Goal: Use online tool/utility: Utilize a website feature to perform a specific function

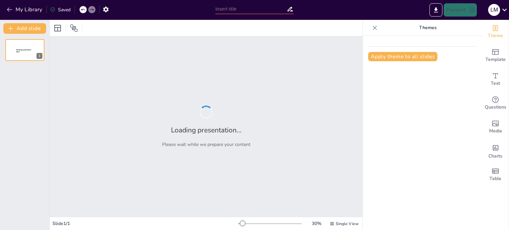
type input "Obesidad como Enfermedad Crónica: Estrategias de Manejo Sostenible"
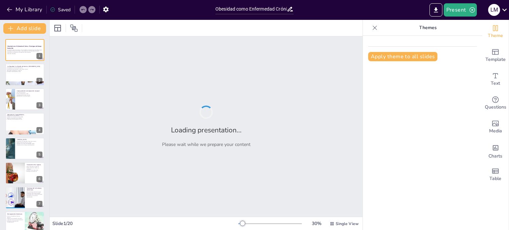
checkbox input "true"
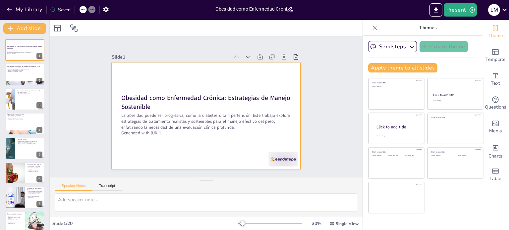
checkbox input "true"
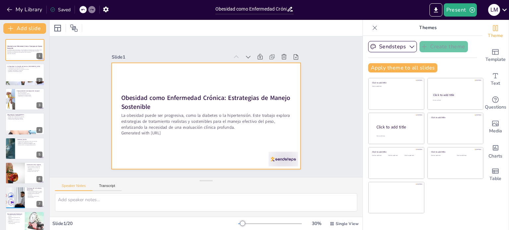
checkbox input "true"
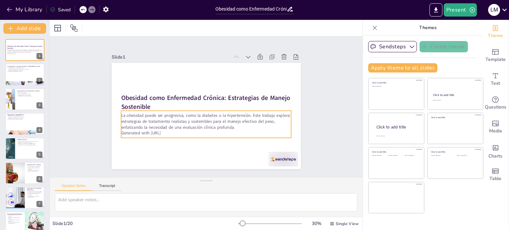
checkbox input "true"
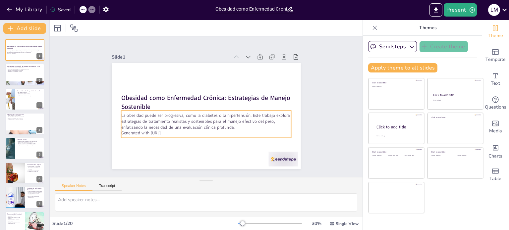
checkbox input "true"
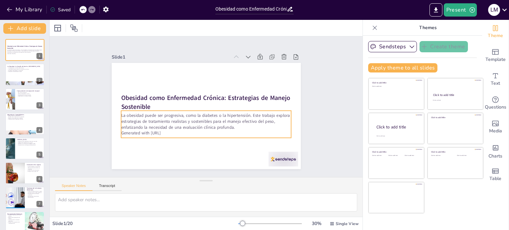
checkbox input "true"
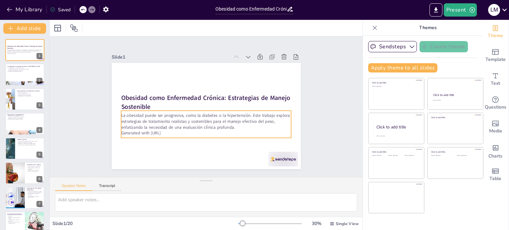
checkbox input "true"
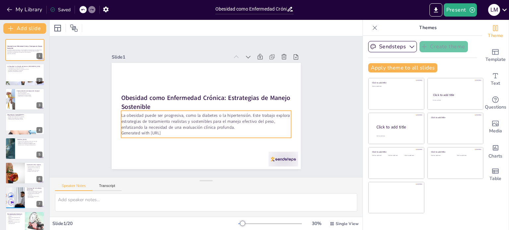
checkbox input "true"
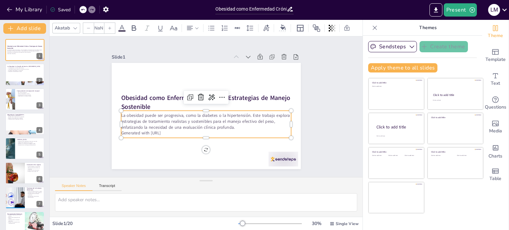
type input "32"
click at [172, 130] on p "Generated with [URL]" at bounding box center [198, 132] width 164 height 58
checkbox input "true"
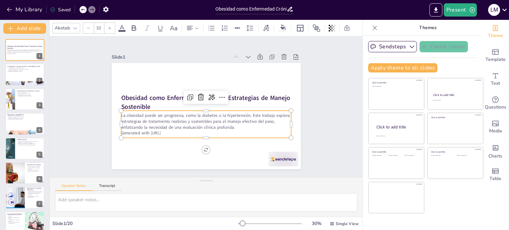
checkbox input "true"
click at [172, 130] on p "Generated with [URL]" at bounding box center [201, 132] width 168 height 41
checkbox input "true"
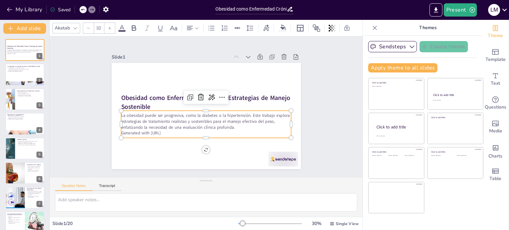
checkbox input "true"
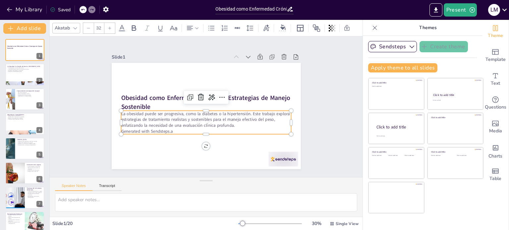
checkbox input "true"
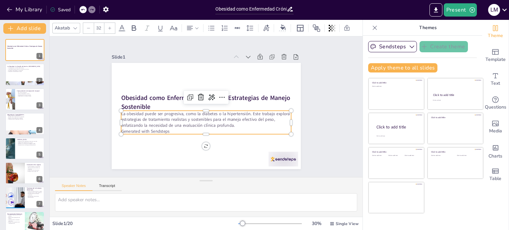
checkbox input "true"
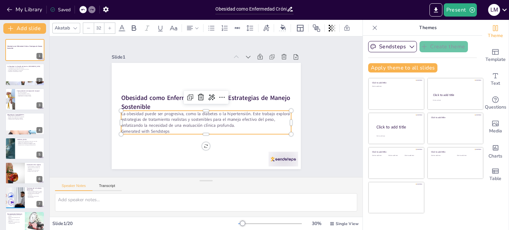
checkbox input "true"
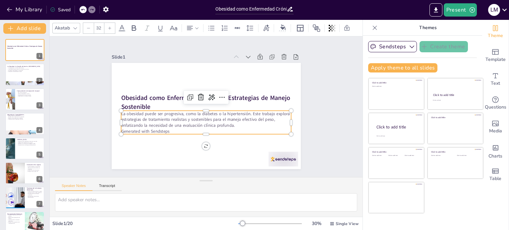
checkbox input "true"
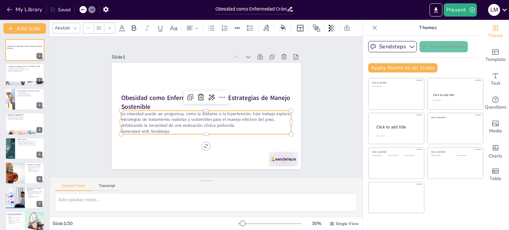
checkbox input "true"
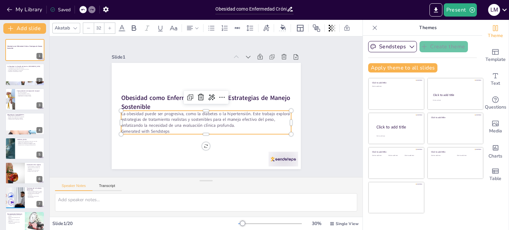
checkbox input "true"
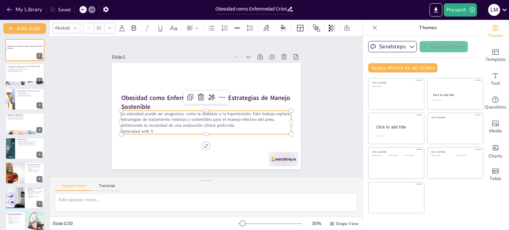
checkbox input "true"
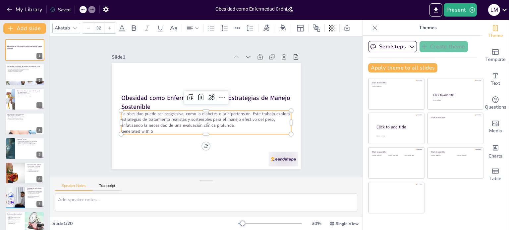
checkbox input "true"
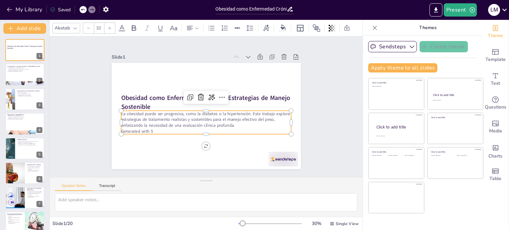
checkbox input "true"
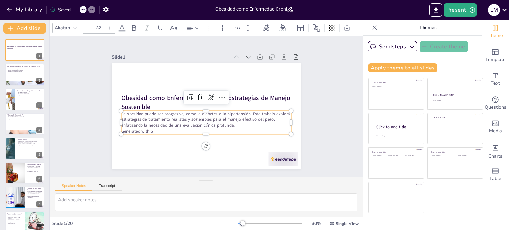
checkbox input "true"
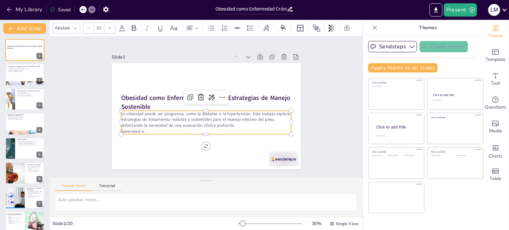
checkbox input "true"
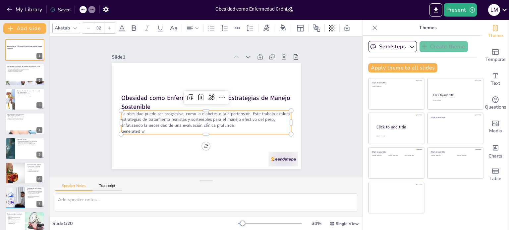
checkbox input "true"
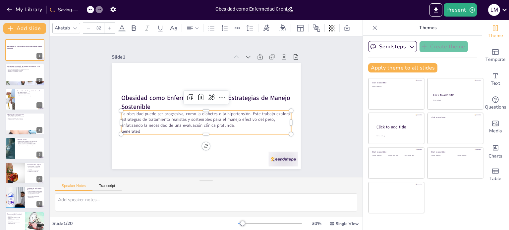
checkbox input "true"
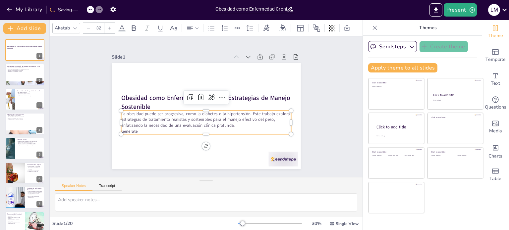
checkbox input "true"
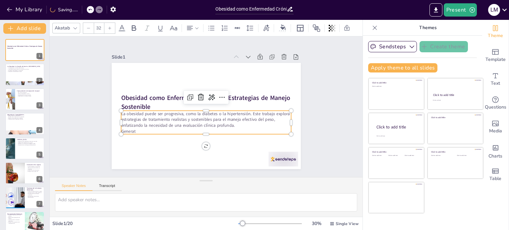
checkbox input "true"
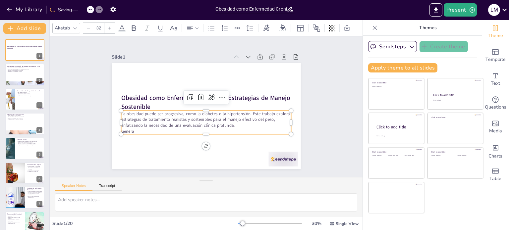
checkbox input "true"
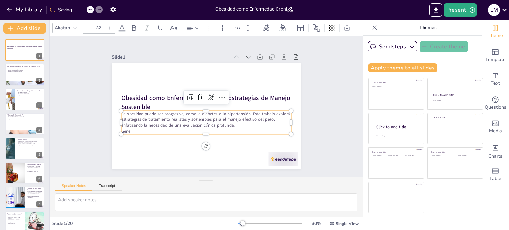
checkbox input "true"
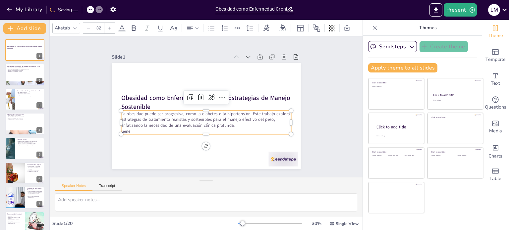
checkbox input "true"
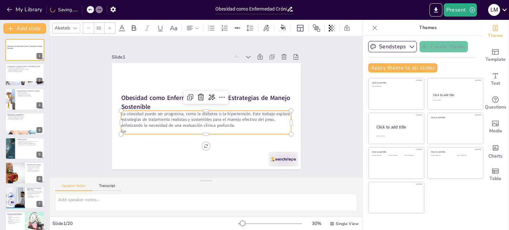
checkbox input "true"
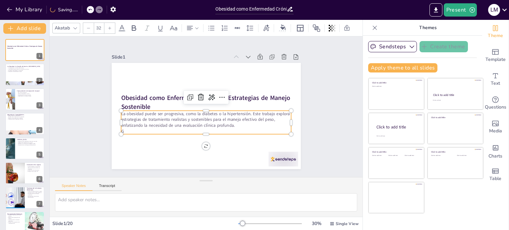
checkbox input "true"
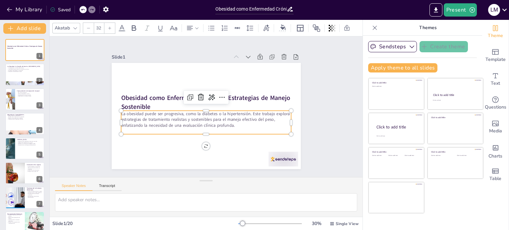
click at [172, 130] on p at bounding box center [191, 126] width 141 height 105
checkbox input "true"
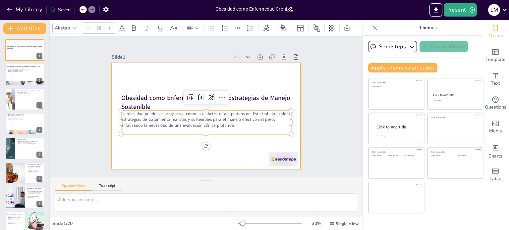
checkbox input "true"
click at [248, 142] on div at bounding box center [202, 115] width 216 height 174
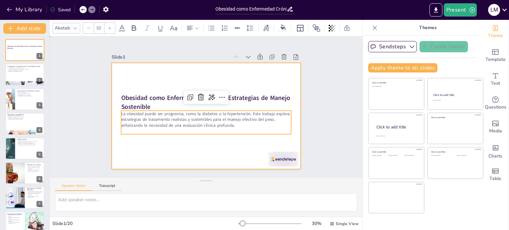
checkbox input "true"
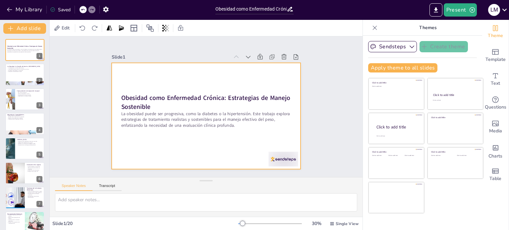
checkbox input "true"
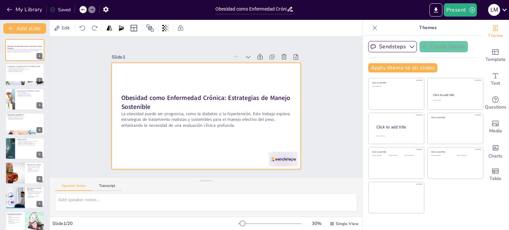
checkbox input "true"
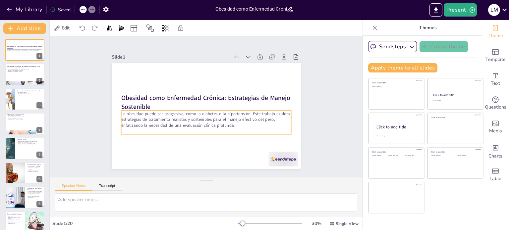
checkbox input "true"
click at [250, 122] on p "La obesidad puede ser progresiva, como la diabetes o la hipertensión. Este trab…" at bounding box center [203, 119] width 170 height 53
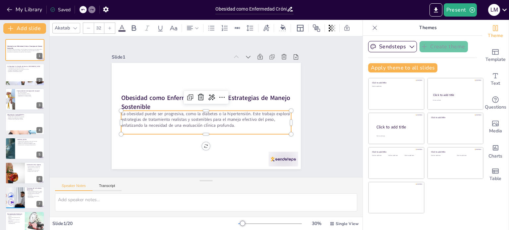
checkbox input "true"
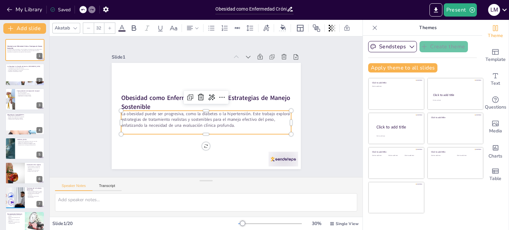
checkbox input "true"
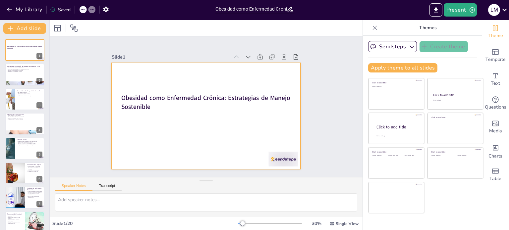
checkbox input "true"
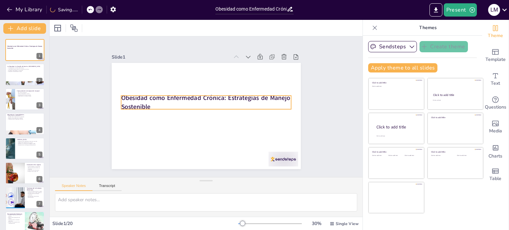
checkbox input "true"
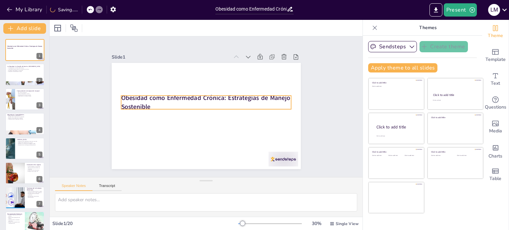
checkbox input "true"
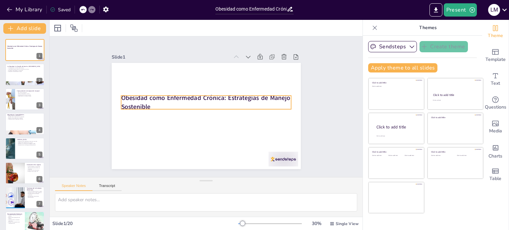
checkbox input "true"
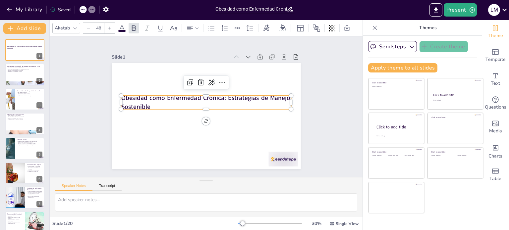
click at [272, 97] on strong "Obesidad como Enfermedad Crónica: Estrategias de Manejo Sostenible" at bounding box center [206, 98] width 169 height 44
checkbox input "true"
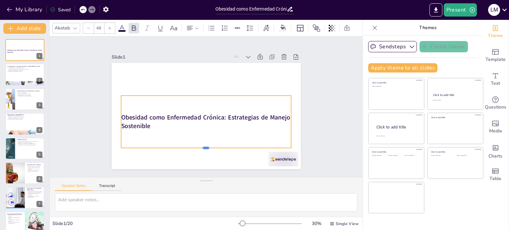
drag, startPoint x: 200, startPoint y: 107, endPoint x: 198, endPoint y: 146, distance: 38.2
click at [198, 146] on div at bounding box center [192, 149] width 163 height 58
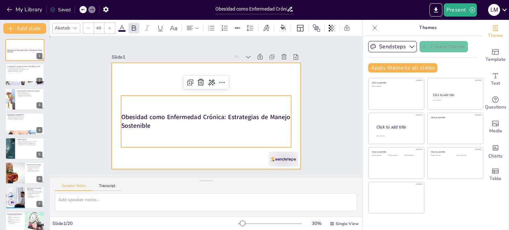
click at [248, 81] on div at bounding box center [204, 116] width 207 height 144
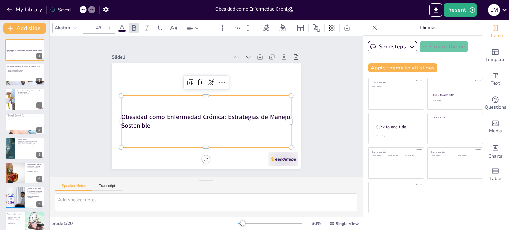
click at [220, 115] on strong "Obesidad como Enfermedad Crónica: Estrategias de Manejo Sostenible" at bounding box center [198, 116] width 155 height 92
click at [220, 115] on strong "Obesidad como Enfermedad Crónica: Estrategias de Manejo Sostenible" at bounding box center [201, 116] width 166 height 60
click at [222, 115] on strong "Obesidad como Enfermedad Crónica: Estrategias de Manejo Sostenible" at bounding box center [202, 116] width 169 height 43
click at [222, 115] on strong "Obesidad como Enfermedad Crónica: Estrategias de Manejo Sostenible" at bounding box center [198, 116] width 155 height 92
click at [222, 115] on strong "Obesidad como Enfermedad Crónica: Estrategias de Manejo Sostenible" at bounding box center [204, 117] width 170 height 26
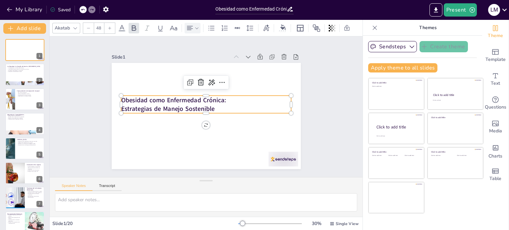
click at [198, 30] on div at bounding box center [193, 28] width 16 height 11
click at [207, 51] on icon at bounding box center [206, 48] width 8 height 8
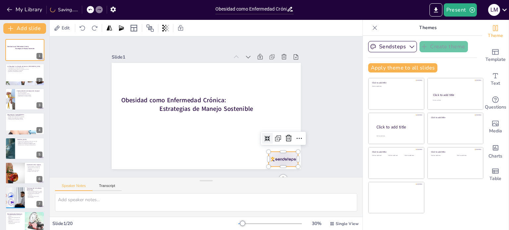
click at [264, 177] on div at bounding box center [246, 191] width 33 height 28
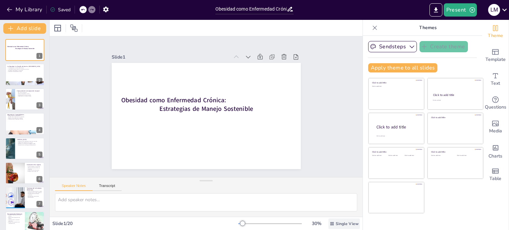
click at [340, 225] on span "Single View" at bounding box center [347, 223] width 23 height 5
click at [344, 199] on span "Single View" at bounding box center [333, 196] width 30 height 6
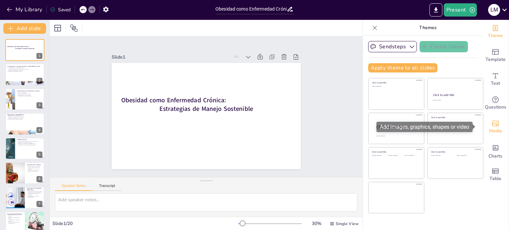
click at [492, 123] on icon "Add images, graphics, shapes or video" at bounding box center [496, 124] width 8 height 8
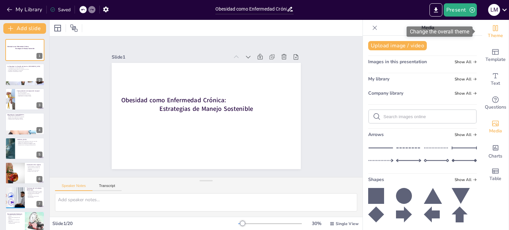
click at [487, 24] on div "Theme" at bounding box center [495, 32] width 27 height 24
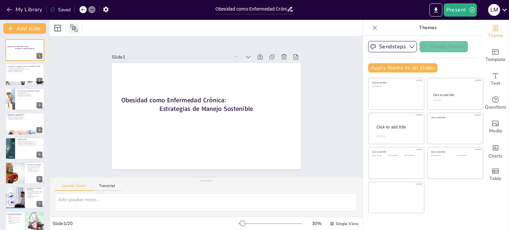
click at [77, 29] on icon at bounding box center [73, 28] width 7 height 7
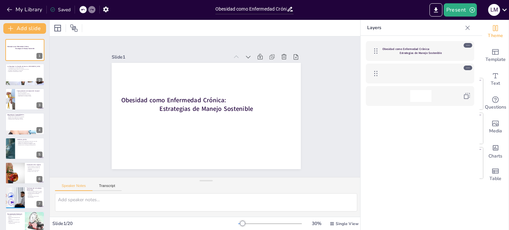
click at [466, 30] on icon at bounding box center [467, 28] width 7 height 7
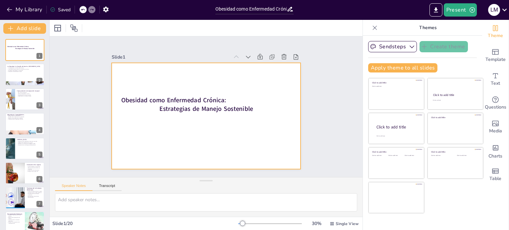
click at [230, 112] on div at bounding box center [198, 111] width 187 height 217
click at [230, 112] on div at bounding box center [203, 116] width 213 height 160
click at [230, 112] on div at bounding box center [204, 116] width 207 height 144
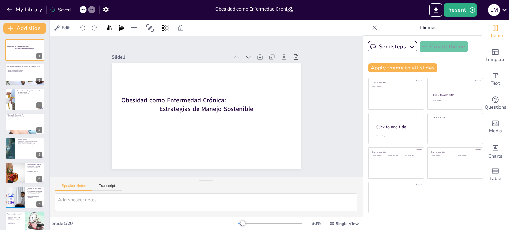
click at [64, 9] on div "Saved" at bounding box center [60, 10] width 21 height 6
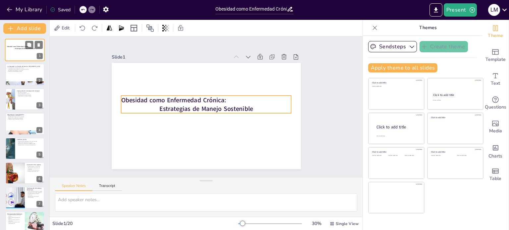
click at [18, 47] on strong "Obesidad como Enfermedad Crónica:" at bounding box center [18, 47] width 22 height 2
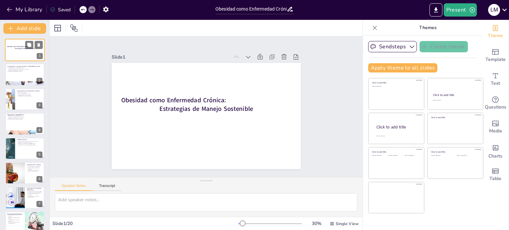
click at [18, 47] on strong "Obesidad como Enfermedad Crónica:" at bounding box center [18, 47] width 22 height 2
click at [55, 29] on icon at bounding box center [58, 28] width 8 height 8
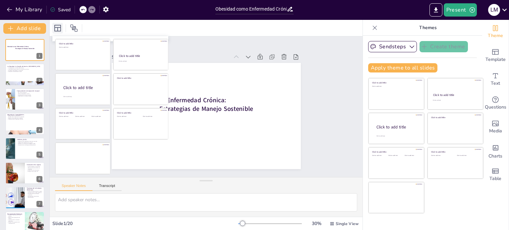
click at [55, 29] on icon at bounding box center [58, 28] width 8 height 8
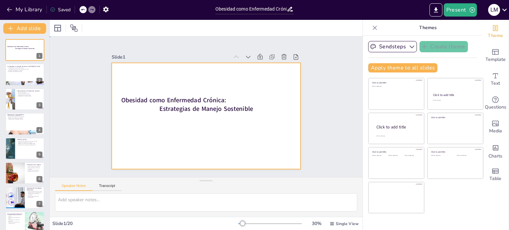
click at [269, 117] on div at bounding box center [203, 116] width 213 height 160
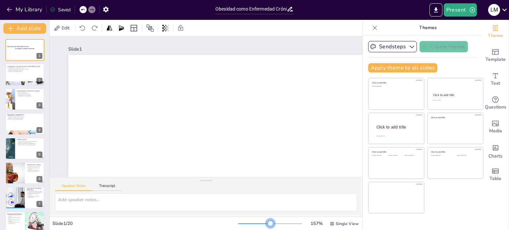
click at [266, 222] on div at bounding box center [270, 223] width 64 height 5
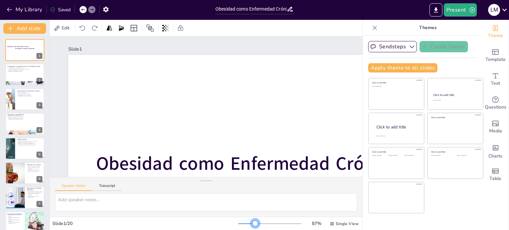
click at [251, 224] on div at bounding box center [246, 224] width 17 height 1
click at [253, 223] on div at bounding box center [255, 223] width 5 height 5
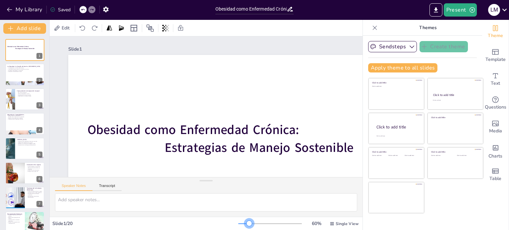
click at [245, 222] on div at bounding box center [270, 223] width 64 height 5
click at [240, 221] on div "60 % Single View" at bounding box center [299, 224] width 122 height 11
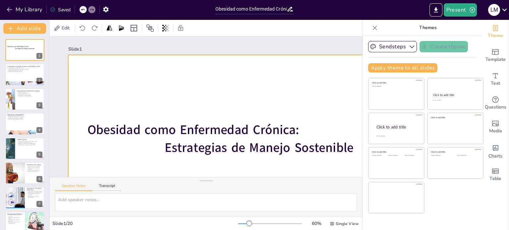
click at [228, 100] on div at bounding box center [246, 172] width 418 height 289
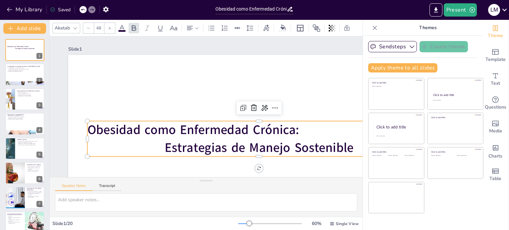
click at [198, 155] on strong "Estrategias de Manejo Sostenible" at bounding box center [259, 147] width 189 height 17
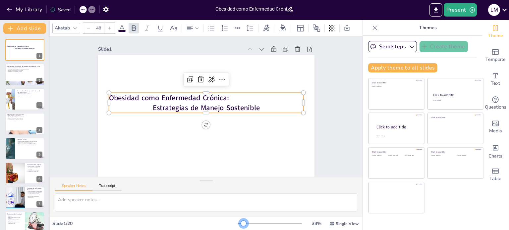
click at [239, 223] on div at bounding box center [270, 223] width 64 height 5
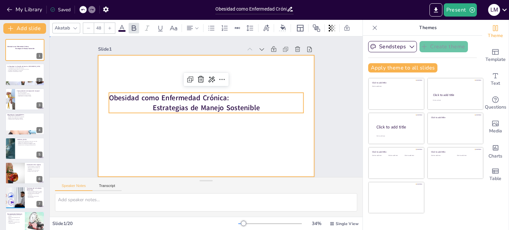
click at [229, 86] on div at bounding box center [204, 116] width 237 height 164
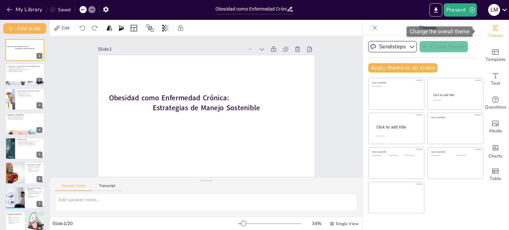
click at [495, 31] on div "Theme" at bounding box center [495, 32] width 27 height 24
click at [489, 35] on span "Theme" at bounding box center [495, 35] width 15 height 7
click at [317, 115] on div at bounding box center [323, 121] width 13 height 13
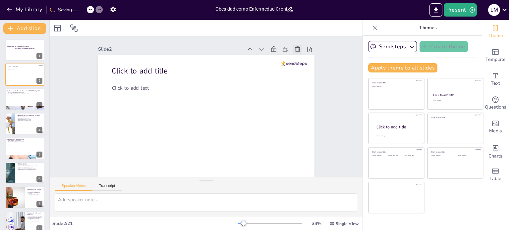
click at [308, 77] on icon at bounding box center [311, 80] width 6 height 7
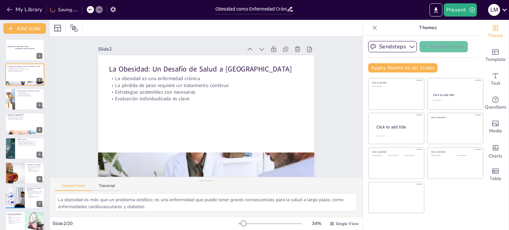
click at [117, 13] on button "button" at bounding box center [113, 9] width 12 height 12
click at [107, 8] on icon "button" at bounding box center [105, 10] width 5 height 6
